Goal: Navigation & Orientation: Go to known website

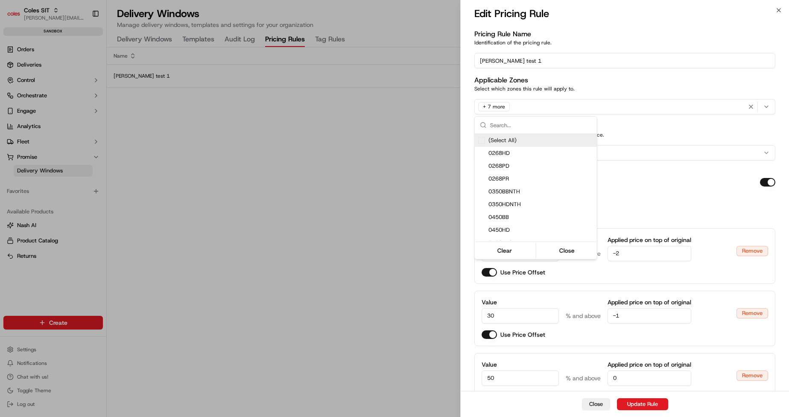
click at [368, 141] on div at bounding box center [394, 208] width 789 height 417
